Goal: Use online tool/utility: Utilize a website feature to perform a specific function

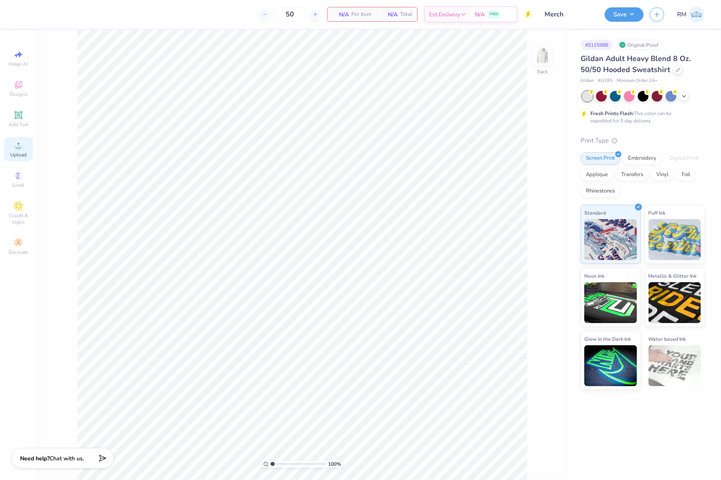
click at [21, 150] on icon at bounding box center [19, 145] width 10 height 10
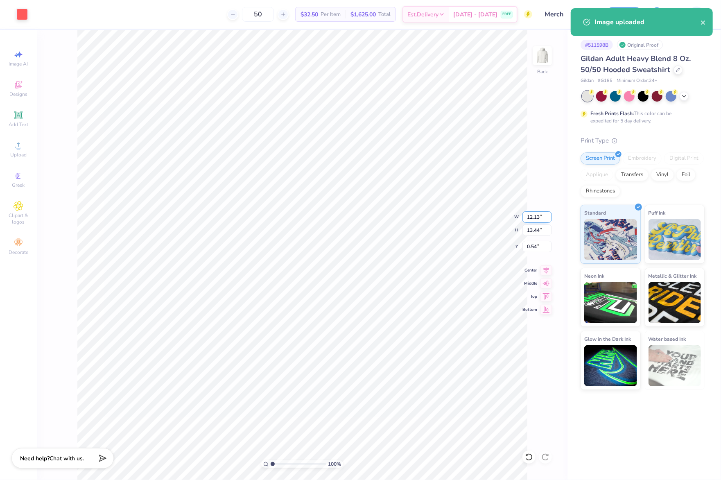
click at [538, 218] on input "12.13" at bounding box center [536, 216] width 29 height 11
type input "3.50"
type input "3.88"
type input "5.32"
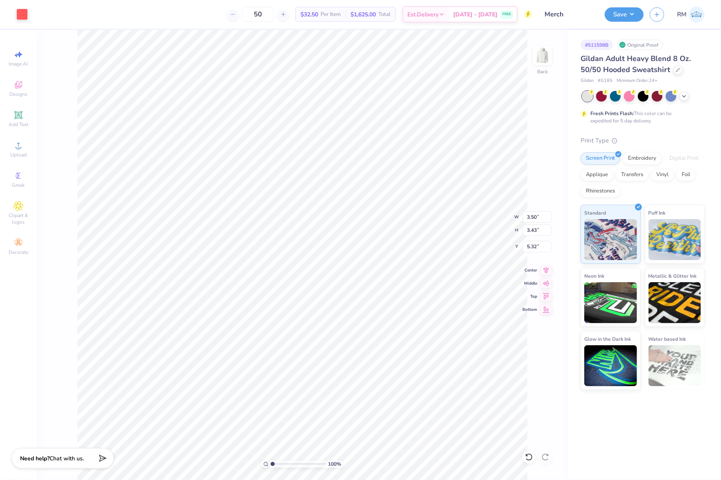
type input "4.05"
click at [22, 147] on icon at bounding box center [19, 145] width 10 height 10
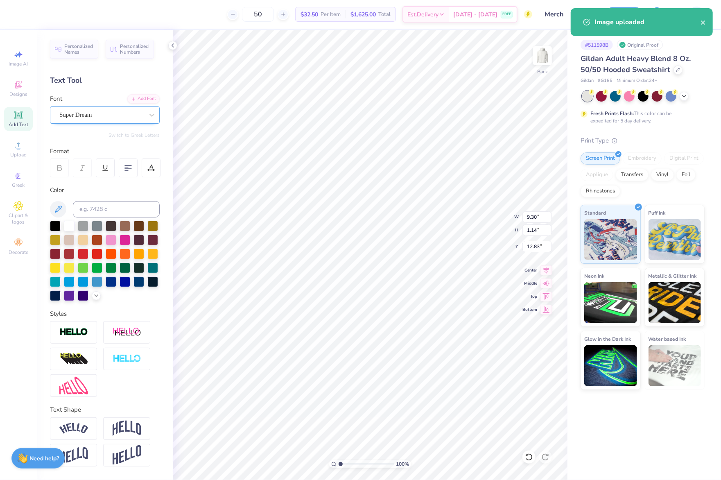
click at [102, 115] on div "Super Dream" at bounding box center [102, 115] width 86 height 13
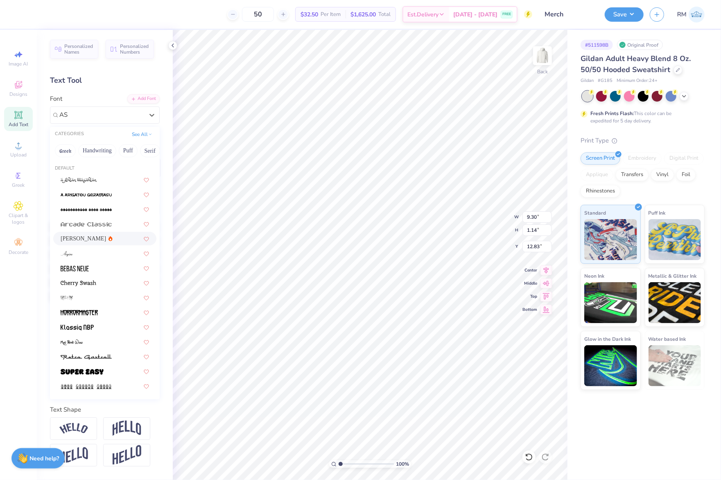
click at [101, 235] on div "[PERSON_NAME]" at bounding box center [105, 238] width 88 height 9
type input "AS"
type input "9.49"
type input "1.11"
type input "12.86"
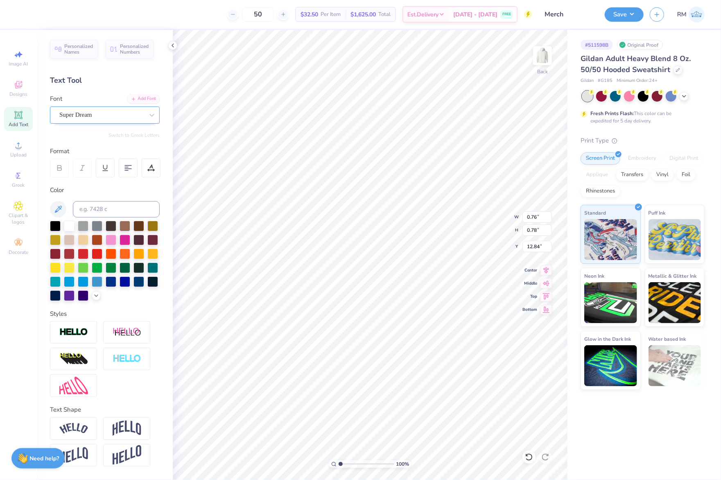
click at [88, 115] on div "Super Dream" at bounding box center [102, 115] width 86 height 13
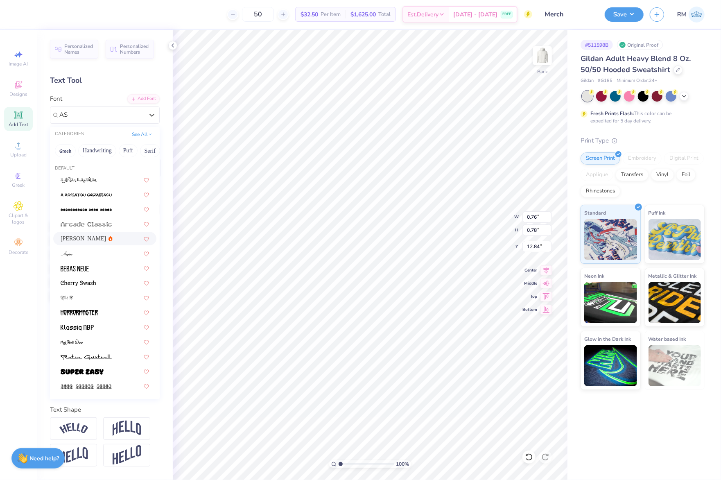
click at [110, 233] on div "[PERSON_NAME]" at bounding box center [104, 239] width 103 height 14
type input "AS"
type input "0.73"
type input "0.77"
type input "12.91"
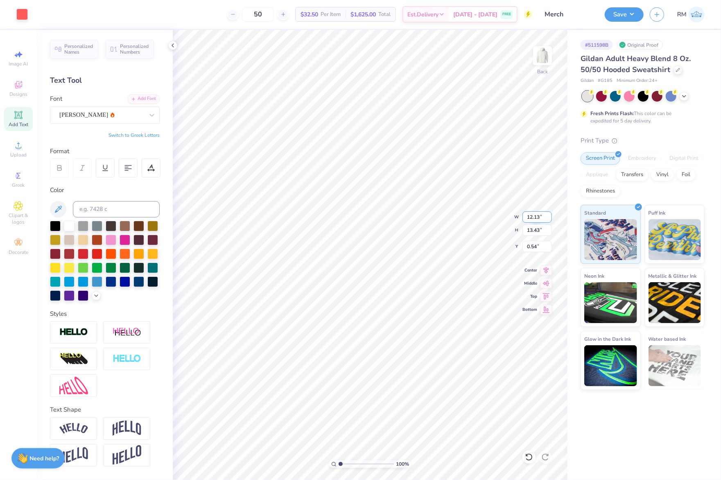
click at [535, 217] on input "12.13" at bounding box center [536, 216] width 29 height 11
type input "3.50"
type input "3.87"
type input "3.73"
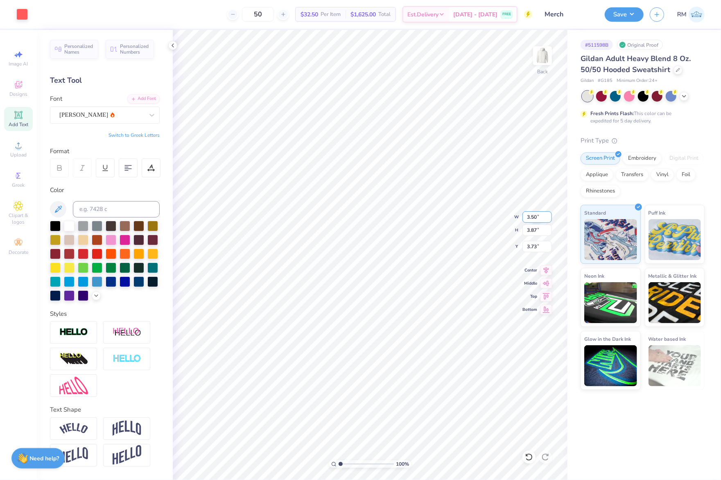
click at [533, 217] on input "3.50" at bounding box center [536, 216] width 29 height 11
type input "3.50"
click at [531, 244] on input "3.73" at bounding box center [536, 246] width 29 height 11
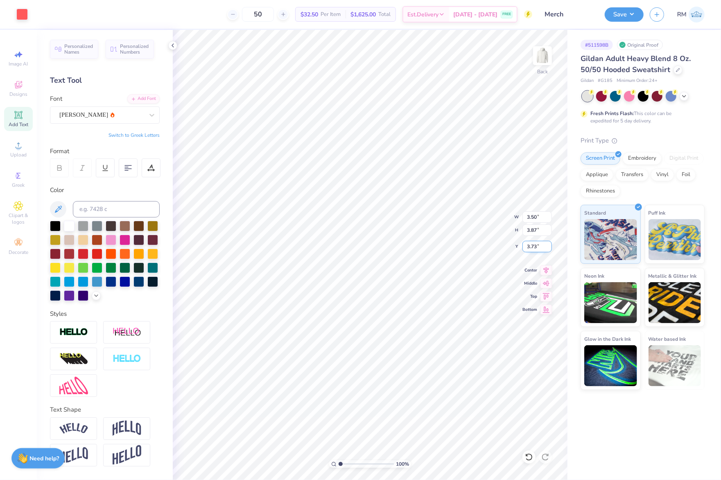
click at [531, 244] on input "3.73" at bounding box center [536, 246] width 29 height 11
type input "3.00"
click at [542, 59] on img at bounding box center [542, 55] width 33 height 33
click at [541, 55] on img at bounding box center [542, 55] width 33 height 33
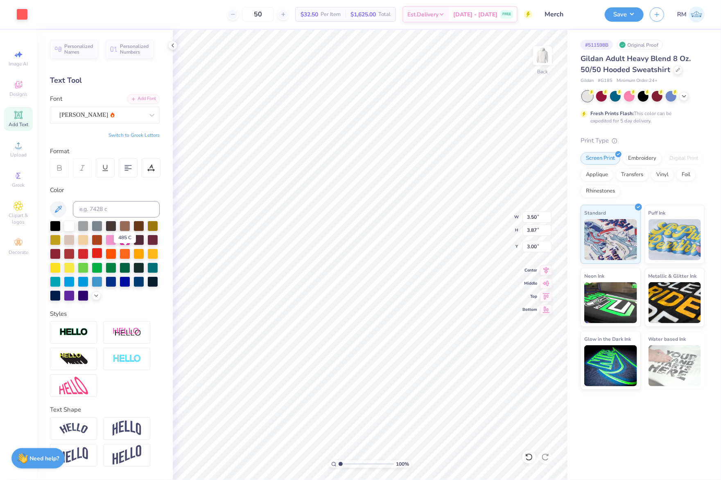
click at [102, 253] on div at bounding box center [97, 253] width 11 height 11
type input "5.30"
type input "6.11"
click at [23, 15] on div at bounding box center [21, 13] width 11 height 11
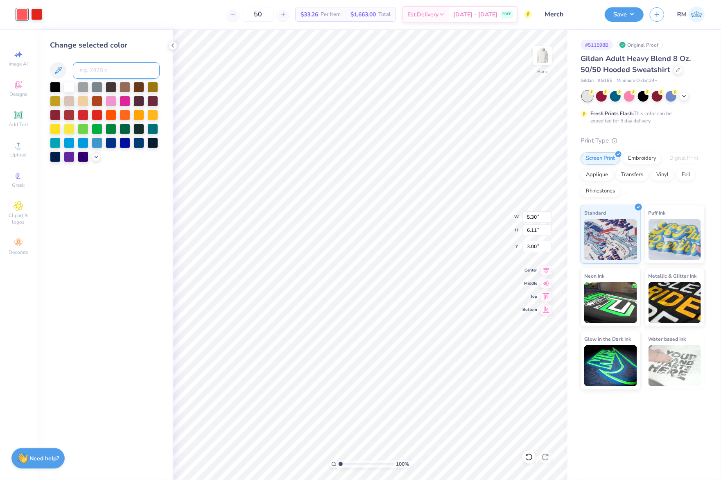
click at [137, 75] on input at bounding box center [116, 70] width 87 height 16
type input "485"
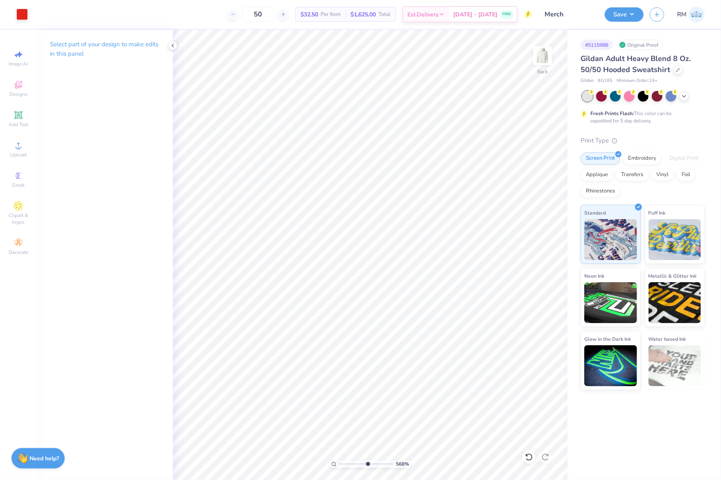
drag, startPoint x: 341, startPoint y: 464, endPoint x: 367, endPoint y: 466, distance: 26.2
type input "5.85"
click at [367, 466] on input "range" at bounding box center [366, 463] width 55 height 7
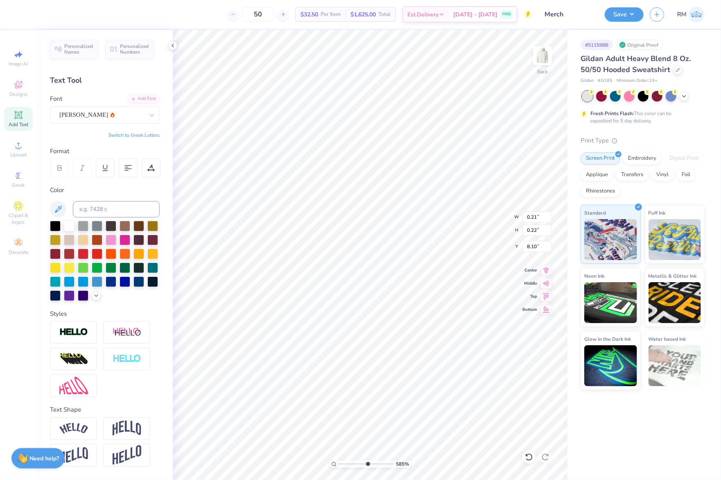
type input "8.10"
drag, startPoint x: 372, startPoint y: 462, endPoint x: 351, endPoint y: 459, distance: 20.8
type input "2.97"
click at [351, 460] on input "range" at bounding box center [366, 463] width 55 height 7
type input "6.55"
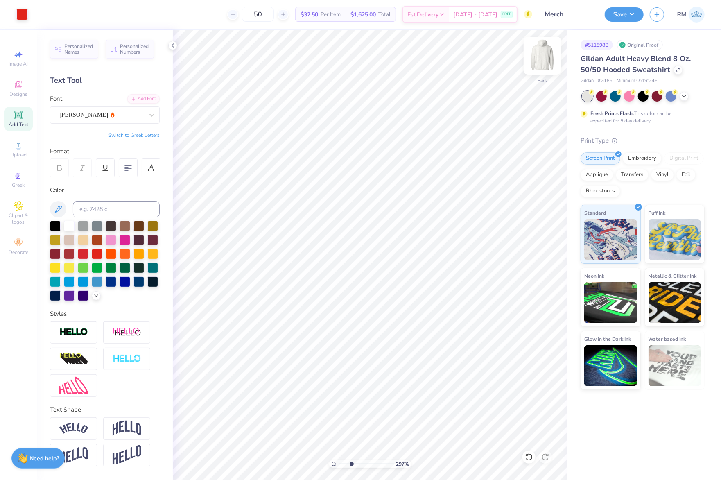
click at [543, 47] on img at bounding box center [542, 55] width 33 height 33
click at [19, 154] on span "Upload" at bounding box center [18, 154] width 16 height 7
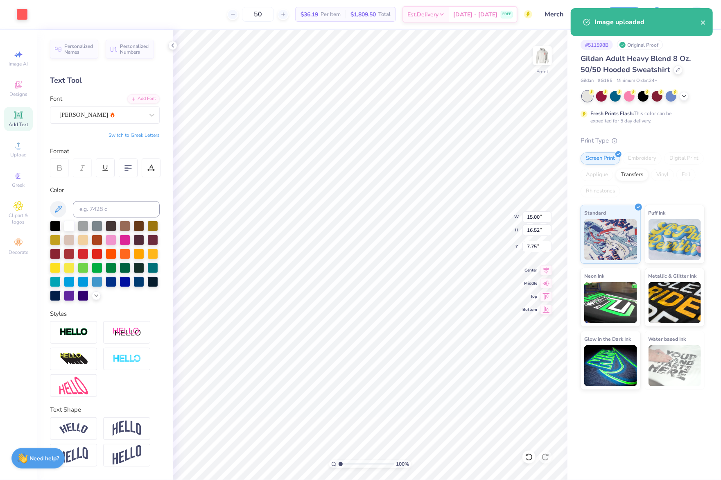
drag, startPoint x: 347, startPoint y: 467, endPoint x: 339, endPoint y: 466, distance: 8.3
type input "1"
click at [339, 467] on input "range" at bounding box center [366, 463] width 55 height 7
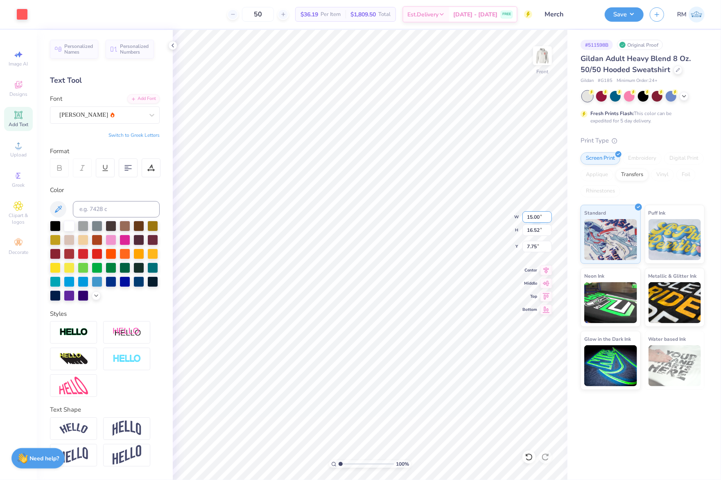
click at [531, 215] on input "15.00" at bounding box center [536, 216] width 29 height 11
click at [536, 250] on input "7.75" at bounding box center [536, 246] width 29 height 11
type input "12.00"
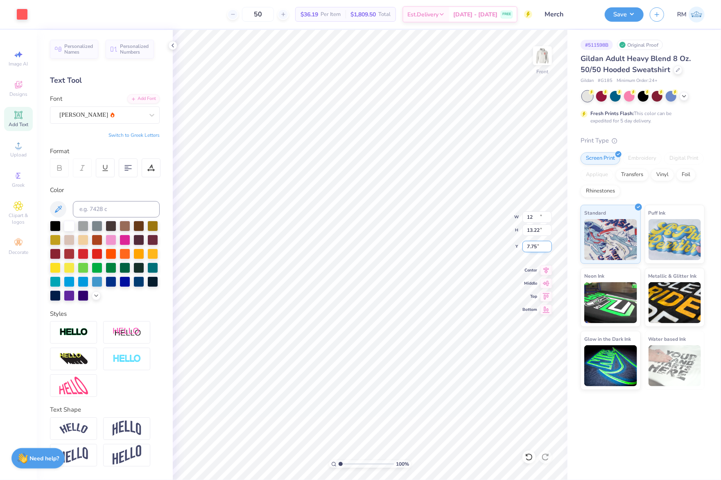
type input "13.22"
type input "9.40"
click at [536, 250] on input "9.40" at bounding box center [536, 246] width 29 height 11
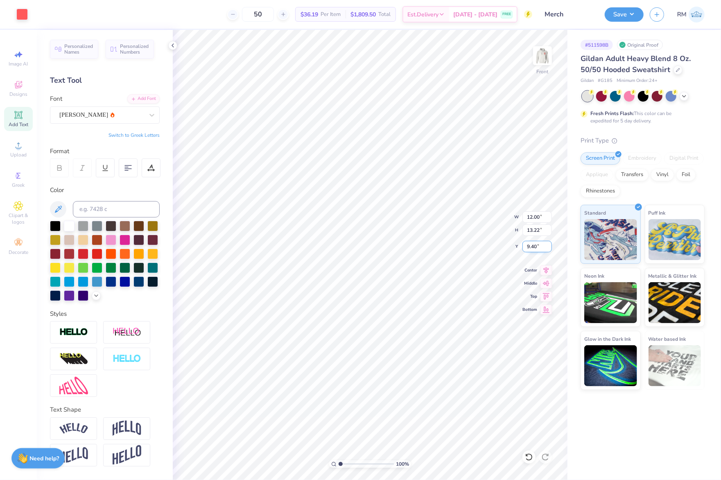
click at [536, 250] on input "9.40" at bounding box center [536, 246] width 29 height 11
click at [540, 242] on input "9.40" at bounding box center [536, 246] width 29 height 11
click at [110, 117] on div "Super Dream" at bounding box center [102, 115] width 86 height 13
click at [97, 176] on div "[PERSON_NAME]" at bounding box center [105, 179] width 88 height 9
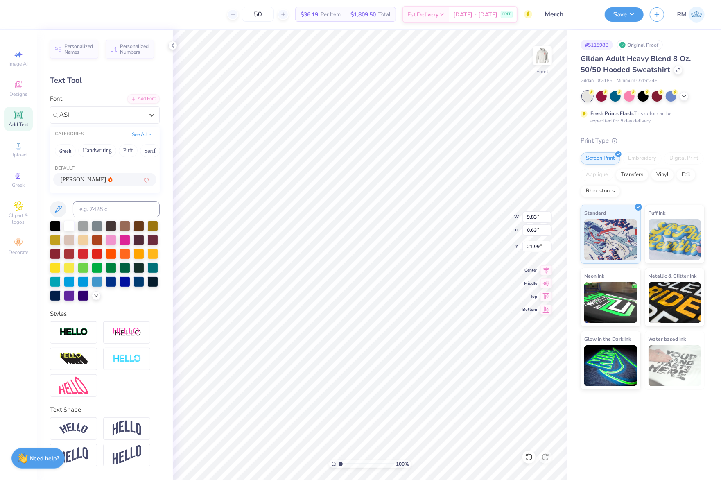
type input "ASI"
type input "10.04"
type input "0.60"
type input "22.05"
click at [124, 118] on div "Super Dream" at bounding box center [102, 115] width 86 height 13
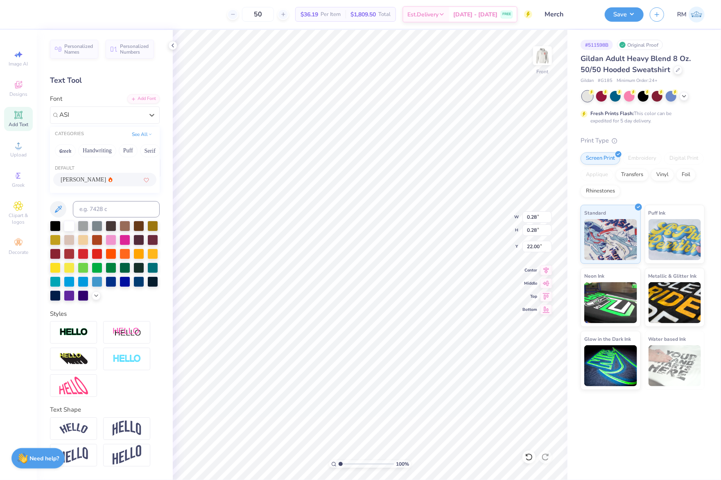
click at [104, 183] on div "[PERSON_NAME]" at bounding box center [105, 179] width 88 height 9
type input "ASI"
type input "0.25"
type input "0.26"
type input "22.03"
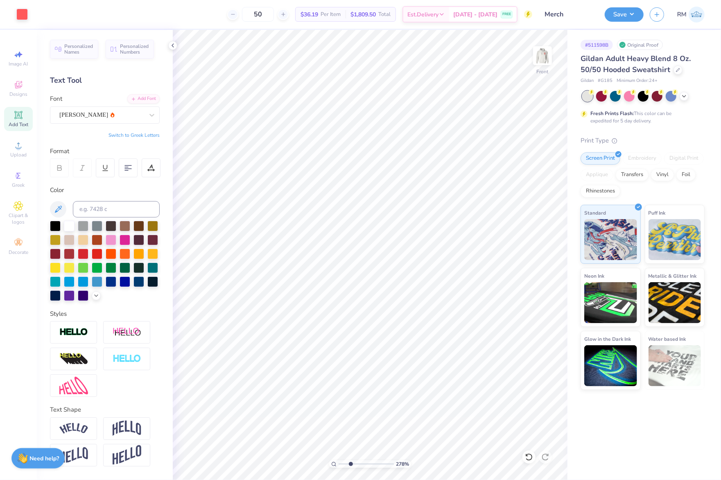
drag, startPoint x: 341, startPoint y: 464, endPoint x: 350, endPoint y: 465, distance: 9.0
type input "2.78"
click at [350, 465] on input "range" at bounding box center [366, 463] width 55 height 7
click at [538, 292] on div "278 % Front W 0.25 0.25 " H 0.26 0.26 " Y 22.03 22.03 " Center Middle Top Bottom" at bounding box center [370, 255] width 395 height 450
type input "22.05"
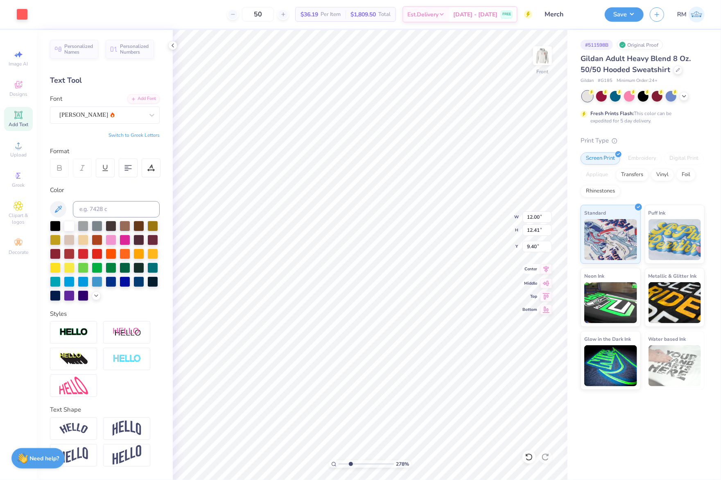
type input "12.00"
type input "12.41"
type input "9.40"
click at [549, 274] on div "278 % Front W 12.00 12.00 " H 12.41 12.41 " Y 9.40 9.40 " Center Middle Top Bot…" at bounding box center [370, 255] width 395 height 450
click at [544, 270] on icon at bounding box center [545, 269] width 11 height 10
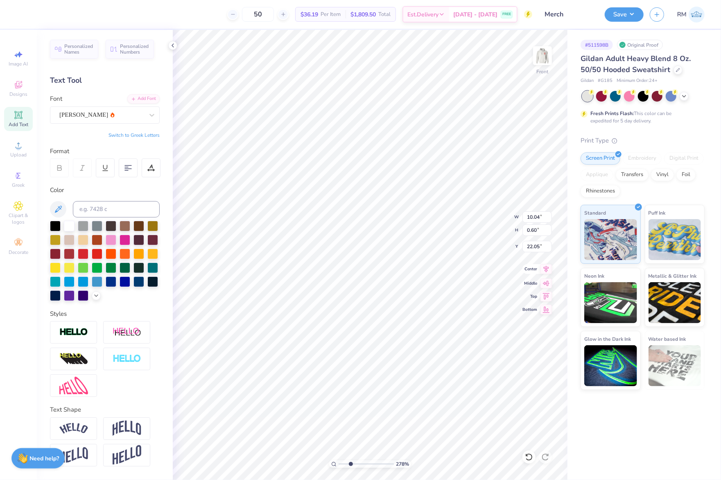
click at [545, 271] on icon at bounding box center [545, 269] width 11 height 10
click at [540, 293] on div "278 % Front" at bounding box center [370, 255] width 395 height 450
drag, startPoint x: 352, startPoint y: 466, endPoint x: 338, endPoint y: 466, distance: 14.3
type input "1"
click at [339, 466] on input "range" at bounding box center [366, 463] width 55 height 7
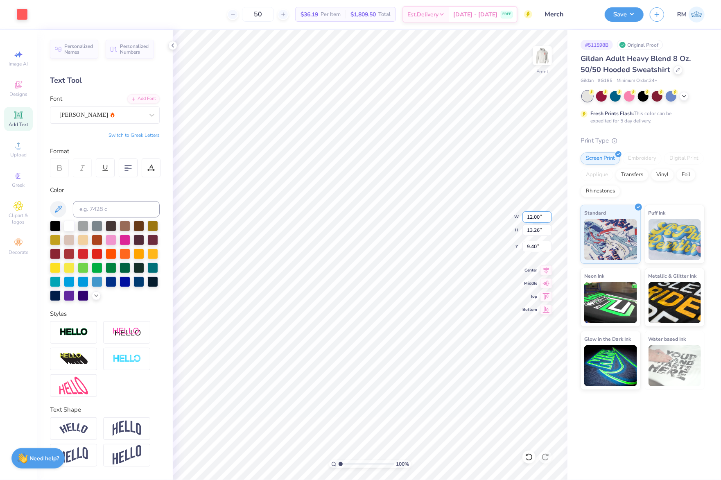
click at [534, 222] on input "12.00" at bounding box center [536, 216] width 29 height 11
click at [535, 244] on input "9.40" at bounding box center [536, 246] width 29 height 11
type input "6.00"
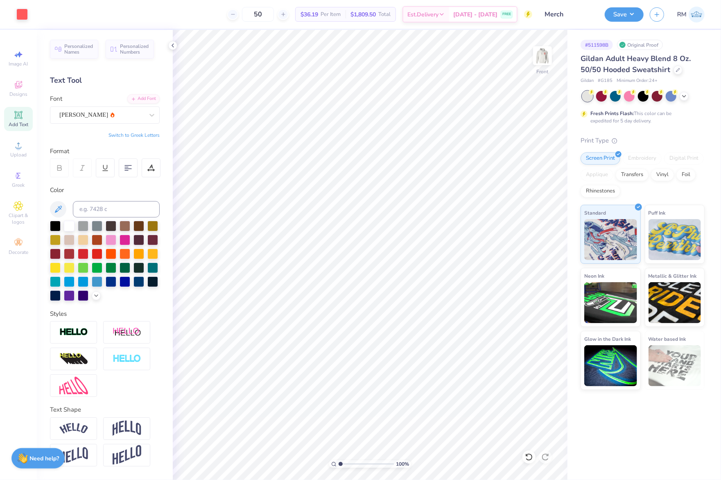
click at [624, 2] on div "Save RM" at bounding box center [663, 14] width 116 height 29
click at [624, 11] on button "Save" at bounding box center [624, 13] width 39 height 14
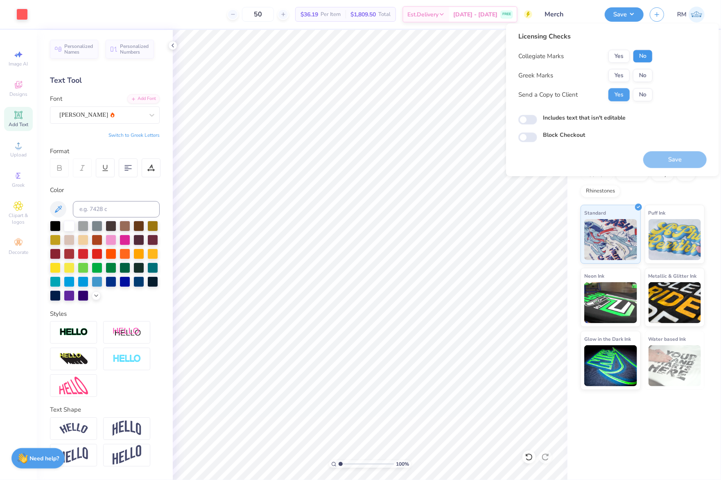
click at [647, 55] on button "No" at bounding box center [643, 56] width 20 height 13
click at [639, 72] on button "No" at bounding box center [643, 75] width 20 height 13
click at [613, 56] on button "Yes" at bounding box center [618, 56] width 21 height 13
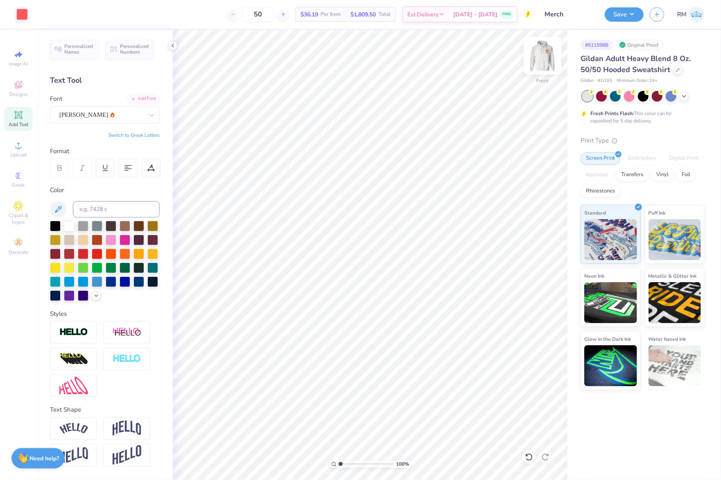
click at [537, 57] on img at bounding box center [542, 55] width 33 height 33
drag, startPoint x: 344, startPoint y: 461, endPoint x: 361, endPoint y: 463, distance: 17.0
type input "4.66"
click at [361, 463] on input "range" at bounding box center [366, 463] width 55 height 7
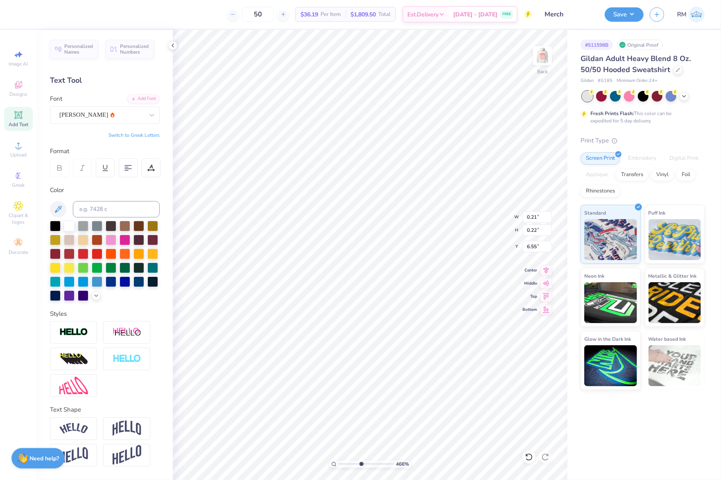
paste textarea "™"
type textarea "™"
type input "0.26"
type input "0.14"
type input "6.57"
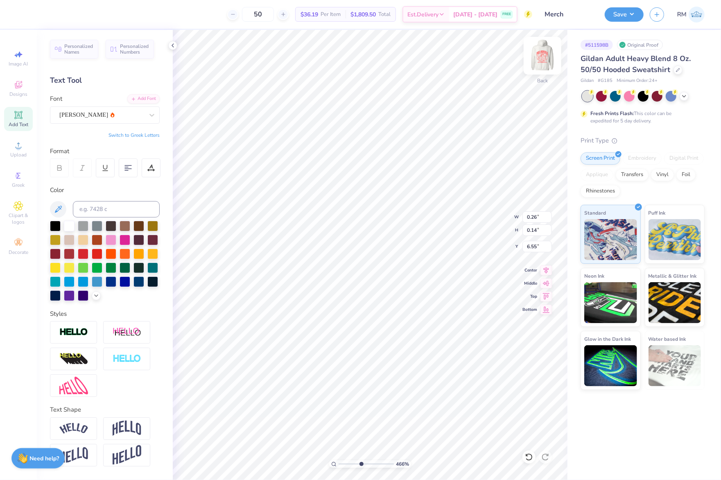
type input "6.55"
drag, startPoint x: 359, startPoint y: 462, endPoint x: 272, endPoint y: 464, distance: 87.2
type input "1"
click at [339, 464] on input "range" at bounding box center [366, 463] width 55 height 7
click at [623, 11] on button "Save" at bounding box center [624, 13] width 39 height 14
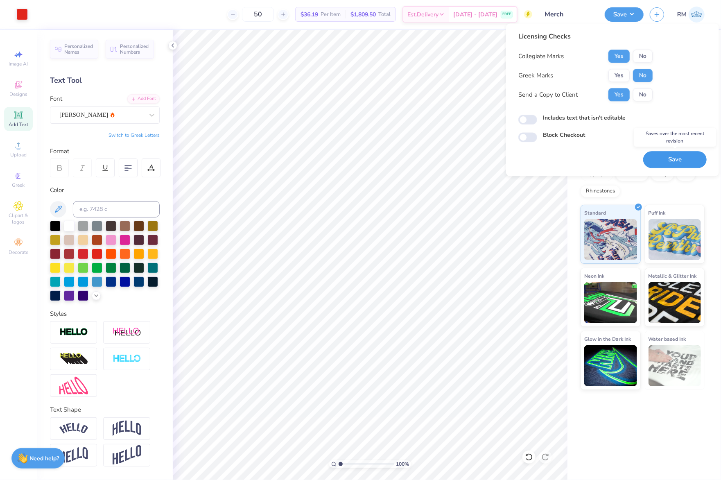
click at [670, 159] on button "Save" at bounding box center [674, 159] width 63 height 17
